Goal: Check status

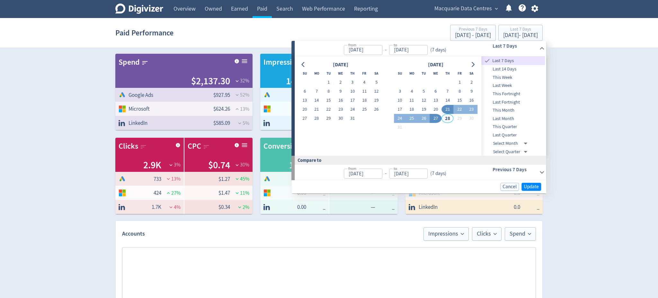
click at [454, 80] on button "1" at bounding box center [460, 82] width 12 height 9
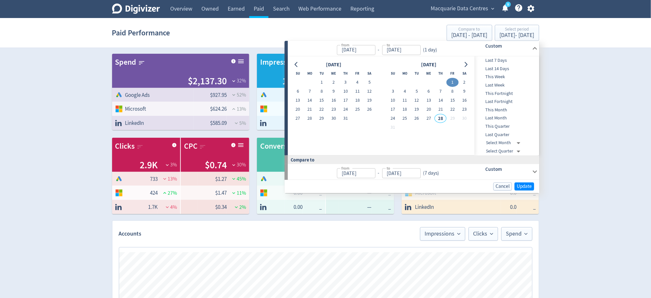
click at [454, 78] on button "1" at bounding box center [453, 82] width 12 height 9
click at [455, 83] on button "1" at bounding box center [453, 82] width 12 height 9
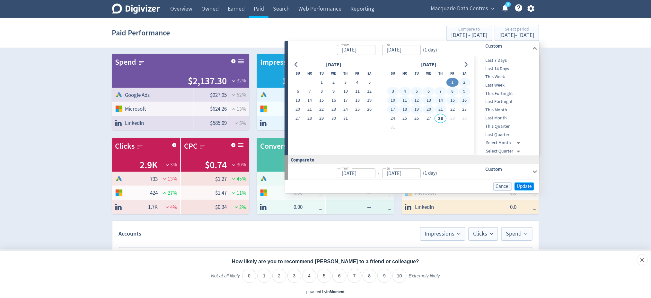
click at [524, 186] on span "Update" at bounding box center [524, 186] width 15 height 5
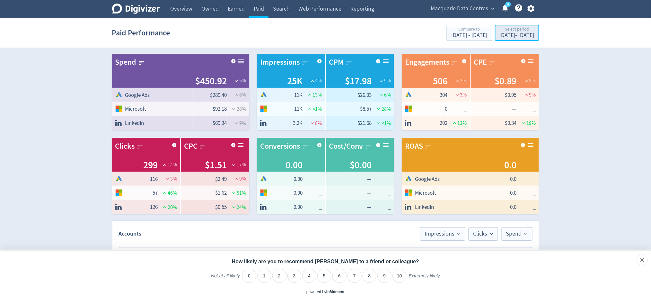
click at [519, 39] on div "Select period [DATE] - [DATE]" at bounding box center [517, 33] width 40 height 13
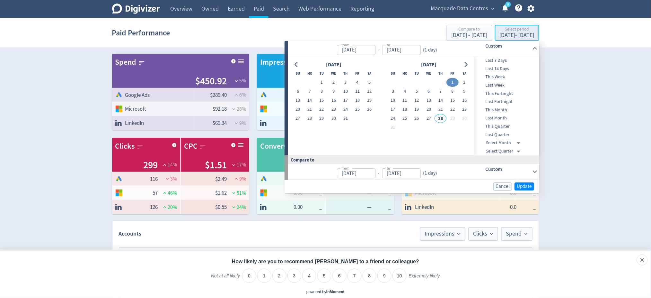
type input "[DATE]"
click at [451, 82] on button "1" at bounding box center [453, 82] width 12 height 9
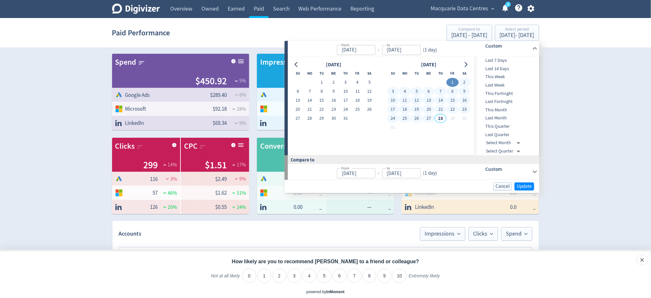
click at [431, 120] on button "27" at bounding box center [429, 118] width 12 height 9
type input "[DATE]"
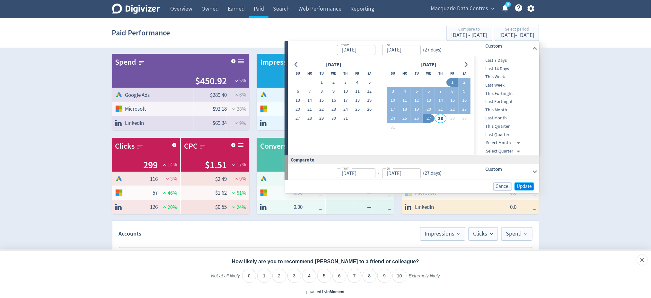
click at [522, 187] on span "Update" at bounding box center [524, 186] width 15 height 5
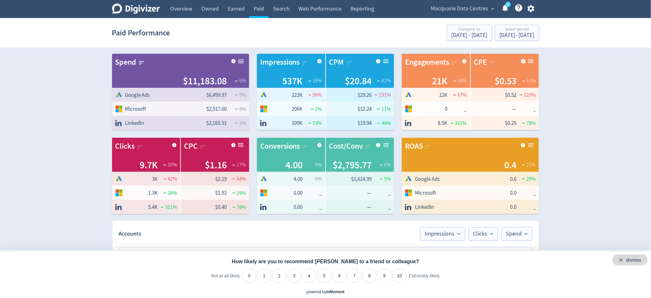
click at [640, 263] on div "dismiss" at bounding box center [634, 260] width 15 height 6
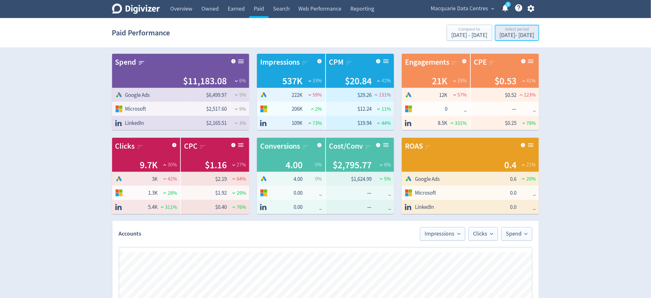
click at [500, 33] on div "[DATE] - [DATE]" at bounding box center [517, 35] width 35 height 6
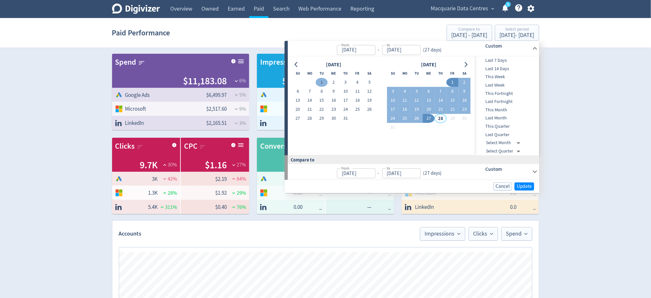
click at [322, 82] on button "1" at bounding box center [322, 82] width 12 height 9
type input "[DATE]"
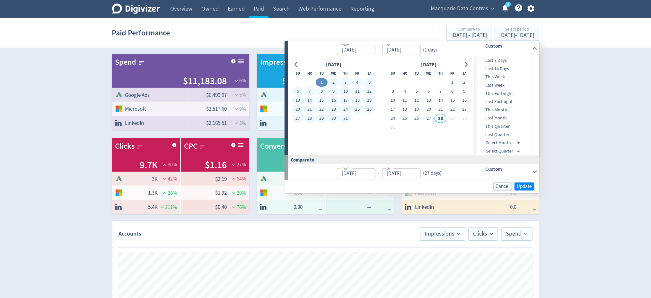
click at [348, 120] on button "31" at bounding box center [346, 118] width 12 height 9
type input "[DATE]"
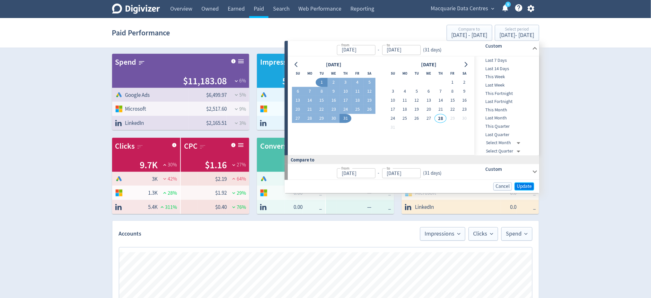
click at [524, 182] on button "Update" at bounding box center [525, 186] width 20 height 8
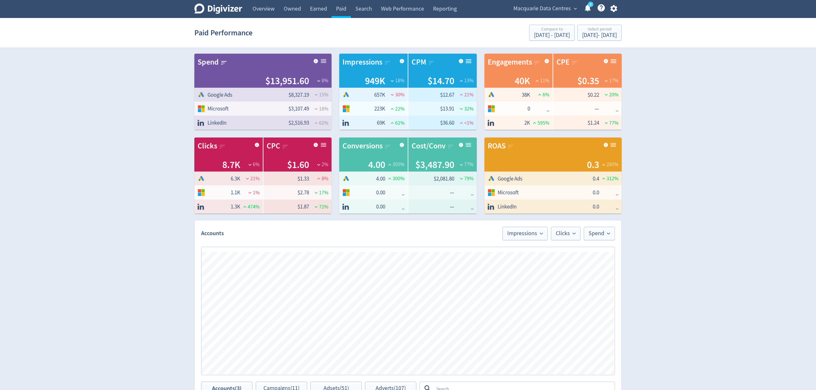
click at [632, 166] on div "Digivizer Logo [PERSON_NAME] Logo Overview Owned Earned Paid Search Web Perform…" at bounding box center [408, 304] width 816 height 609
click at [658, 161] on div "Digivizer Logo [PERSON_NAME] Logo Overview Owned Earned Paid Search Web Perform…" at bounding box center [408, 304] width 816 height 609
